Goal: Book appointment/travel/reservation

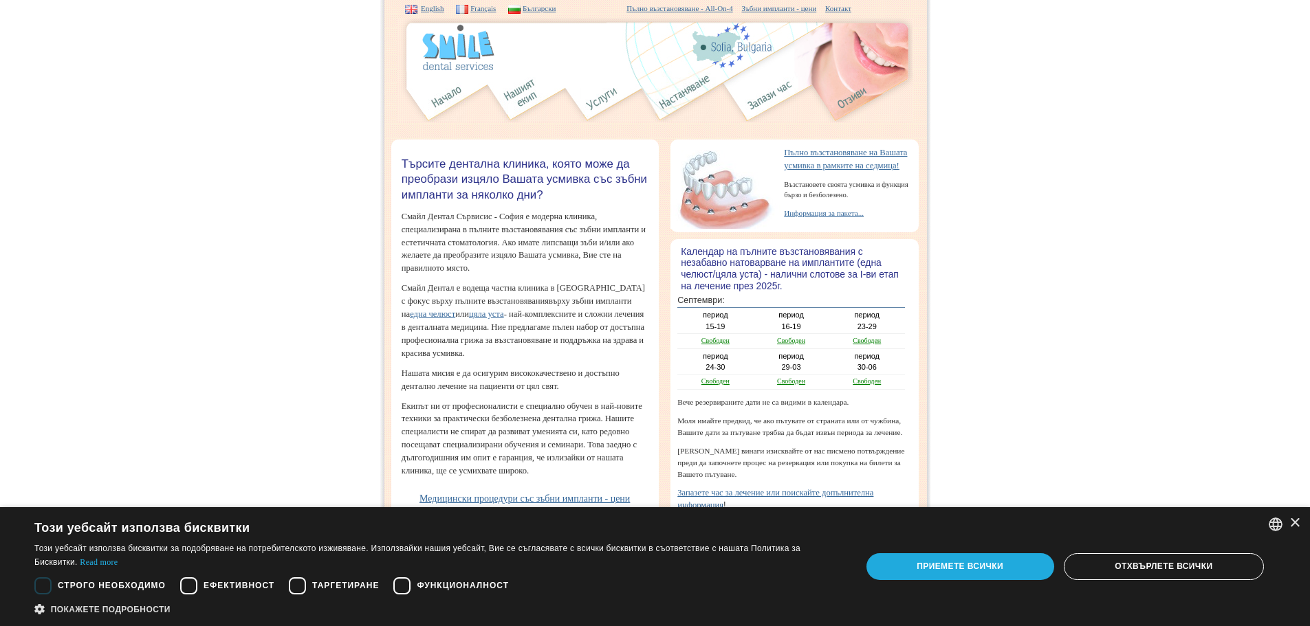
click at [1022, 566] on div "Приемете всички" at bounding box center [960, 567] width 188 height 26
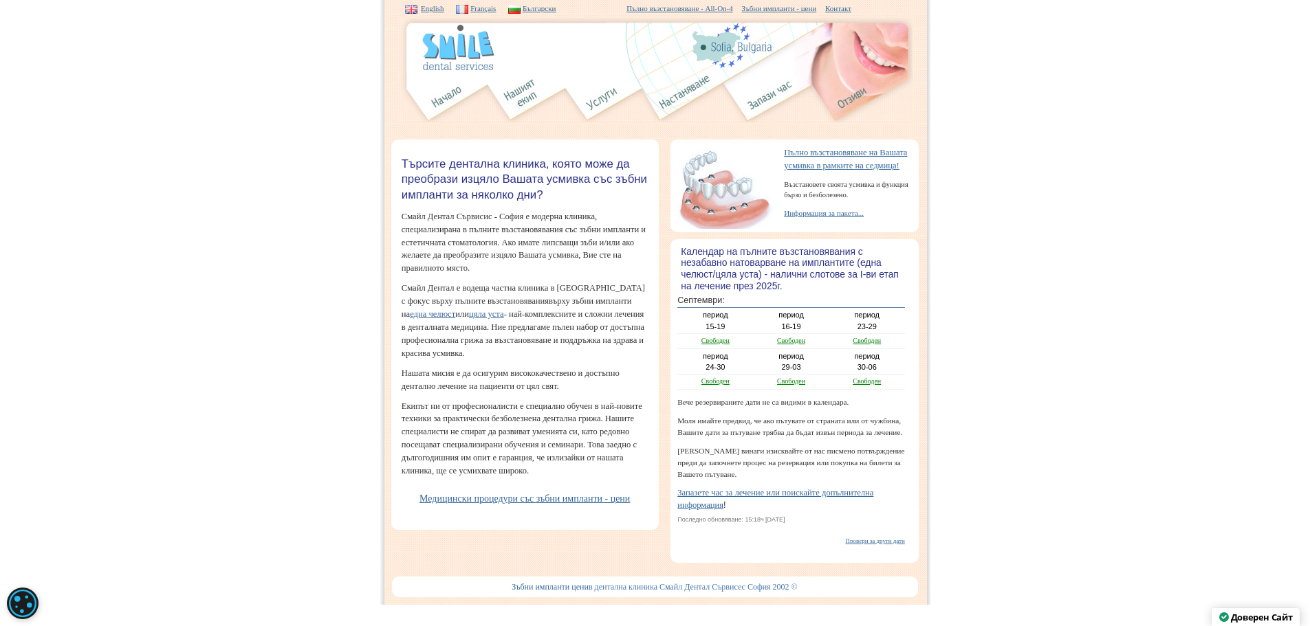
click at [749, 510] on link "Запазете час за лечение или поискайте допълнителна информация" at bounding box center [775, 499] width 196 height 22
click at [518, 98] on img at bounding box center [522, 97] width 51 height 51
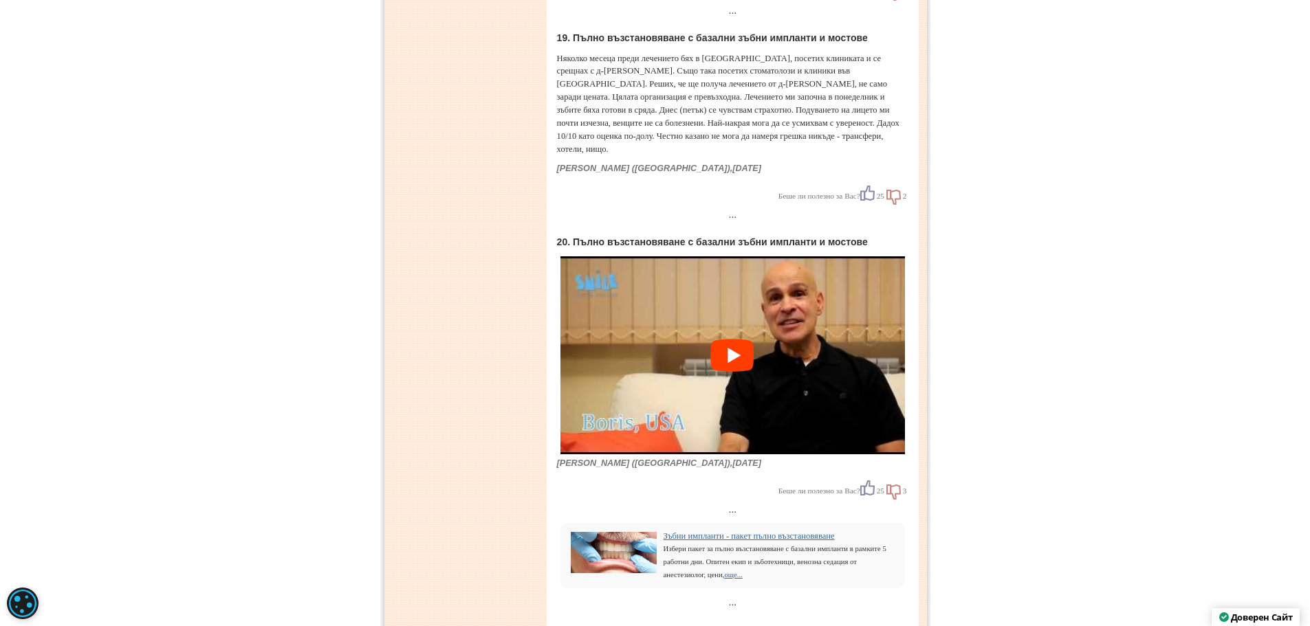
scroll to position [7564, 0]
